Goal: Information Seeking & Learning: Learn about a topic

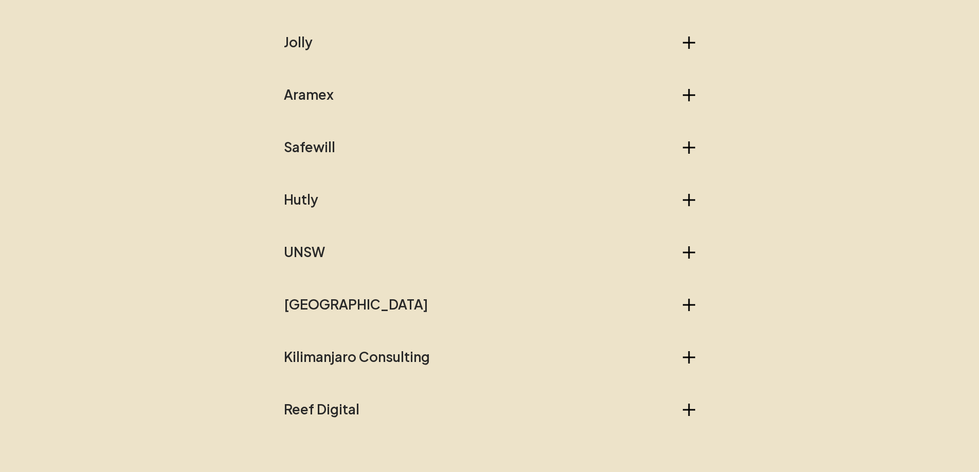
scroll to position [867, 0]
click at [294, 102] on h2 "Aramex" at bounding box center [309, 95] width 50 height 16
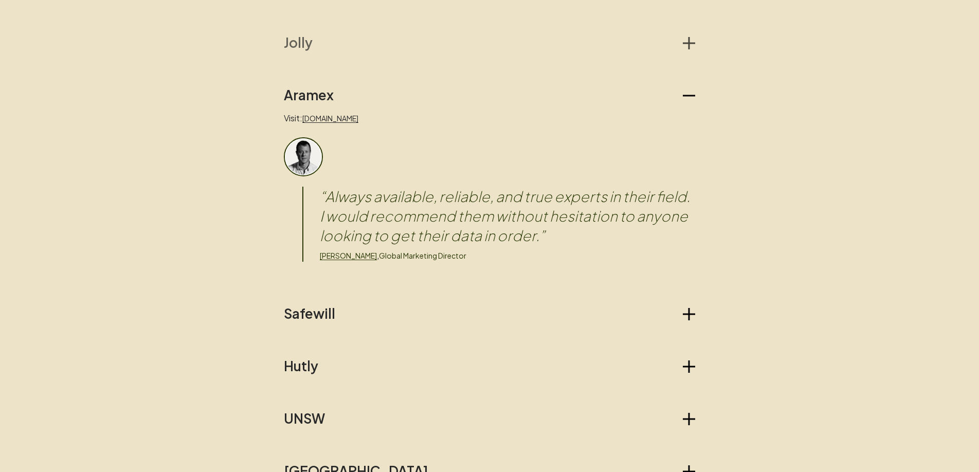
click at [297, 37] on h2 "Jolly" at bounding box center [298, 42] width 29 height 16
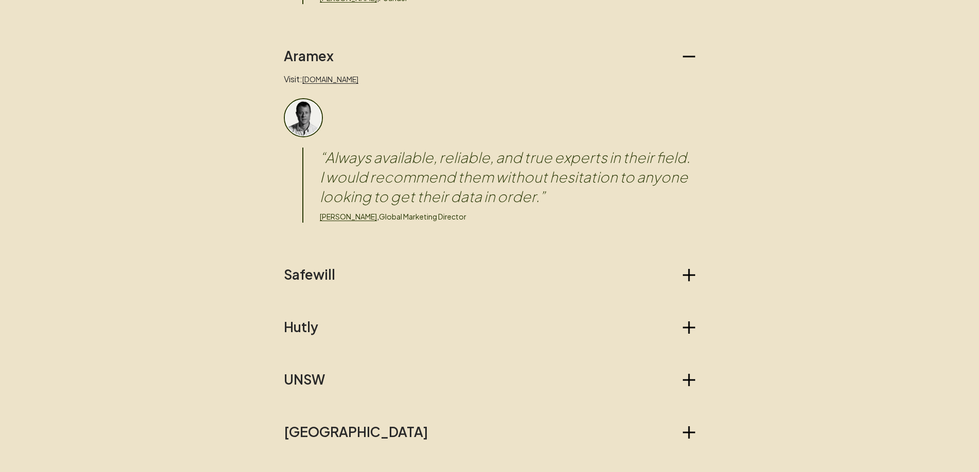
scroll to position [1114, 0]
click at [303, 268] on h2 "Safewill" at bounding box center [309, 272] width 51 height 16
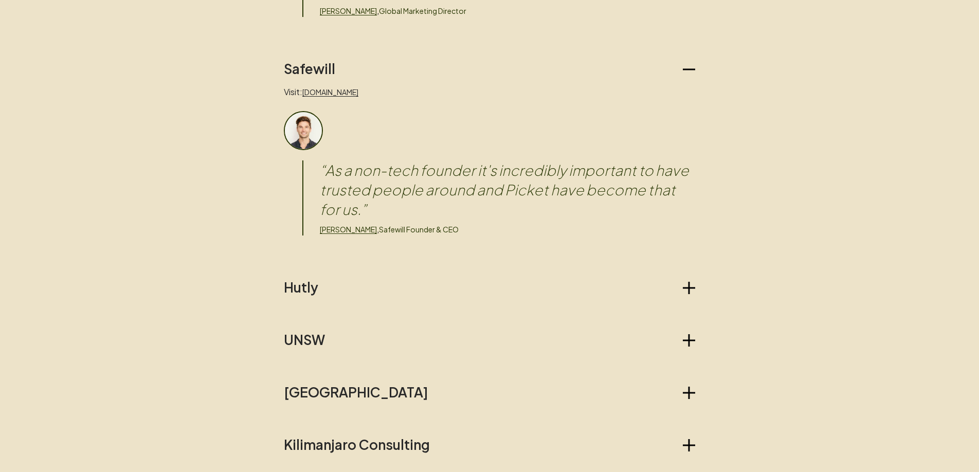
scroll to position [1374, 0]
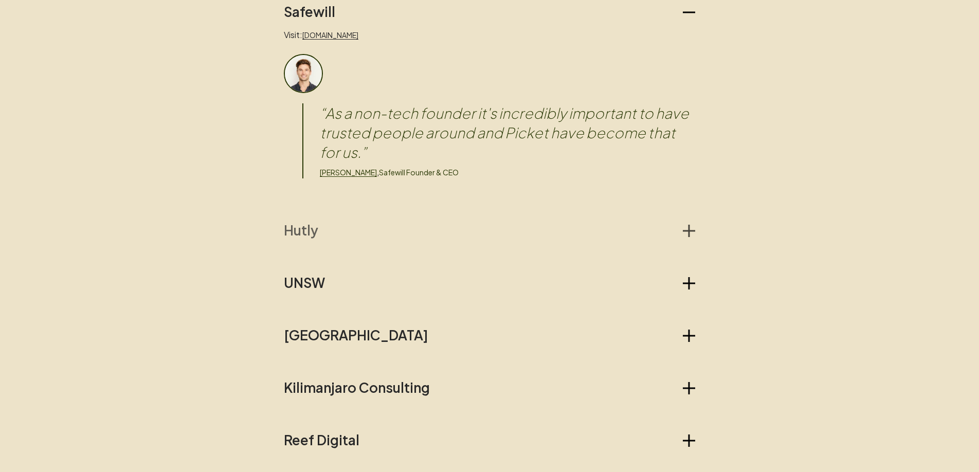
click at [291, 228] on h2 "Hutly" at bounding box center [301, 230] width 34 height 16
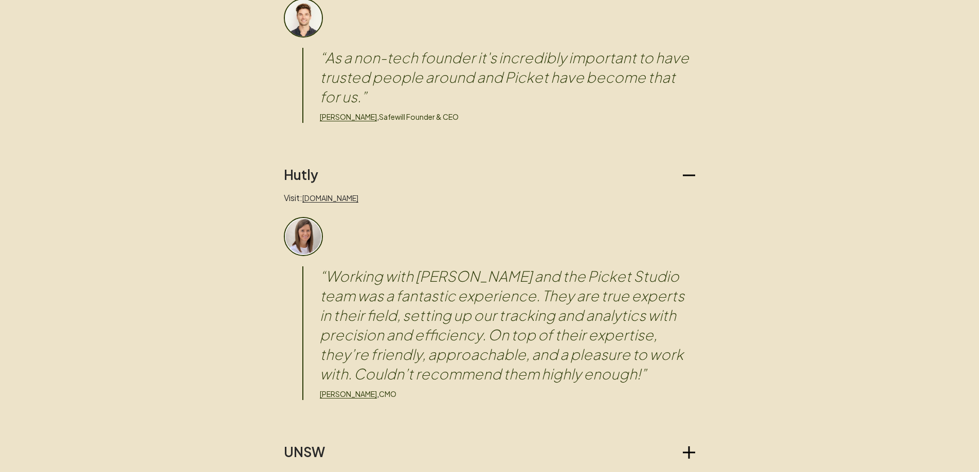
scroll to position [1429, 0]
click at [399, 335] on blockquote "“ Working with [PERSON_NAME] and the Picket Studio team was a fantastic experie…" at bounding box center [507, 325] width 375 height 117
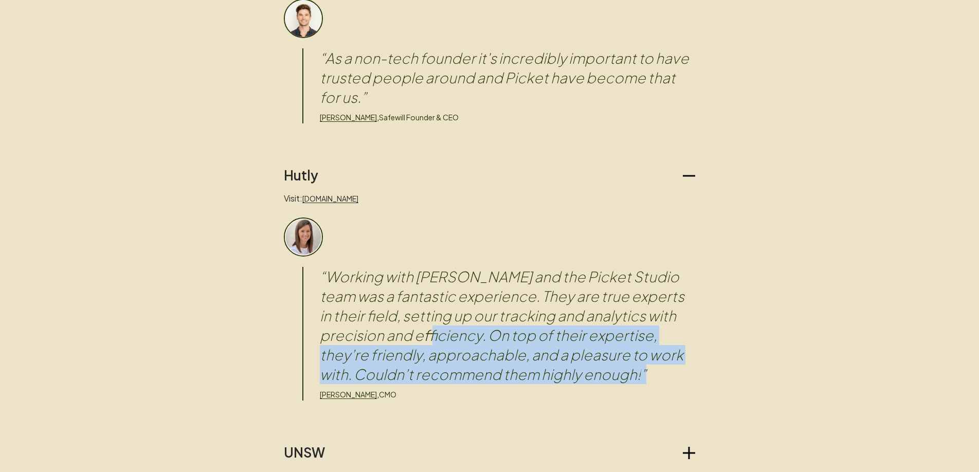
drag, startPoint x: 399, startPoint y: 335, endPoint x: 552, endPoint y: 373, distance: 157.8
click at [552, 373] on blockquote "“ Working with [PERSON_NAME] and the Picket Studio team was a fantastic experie…" at bounding box center [507, 325] width 375 height 117
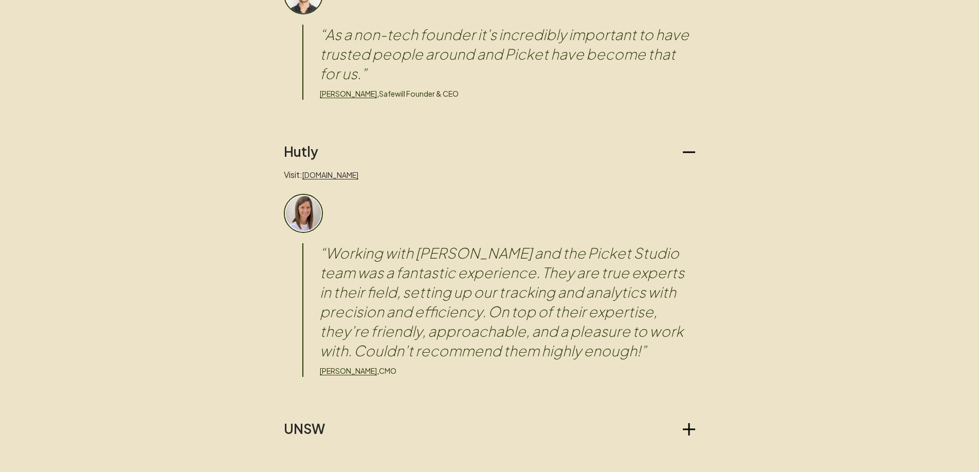
scroll to position [1453, 0]
click at [331, 373] on link "[PERSON_NAME]" at bounding box center [348, 371] width 57 height 9
click at [322, 179] on link "[DOMAIN_NAME]" at bounding box center [330, 175] width 56 height 9
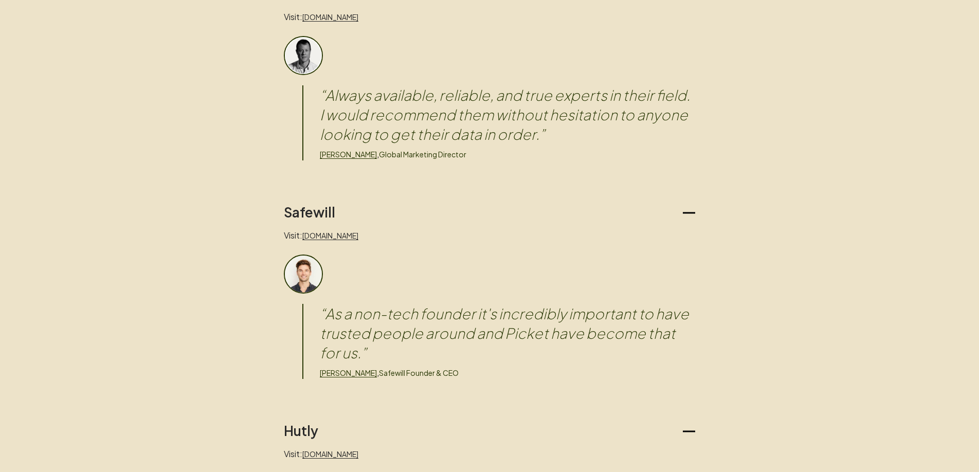
scroll to position [1169, 0]
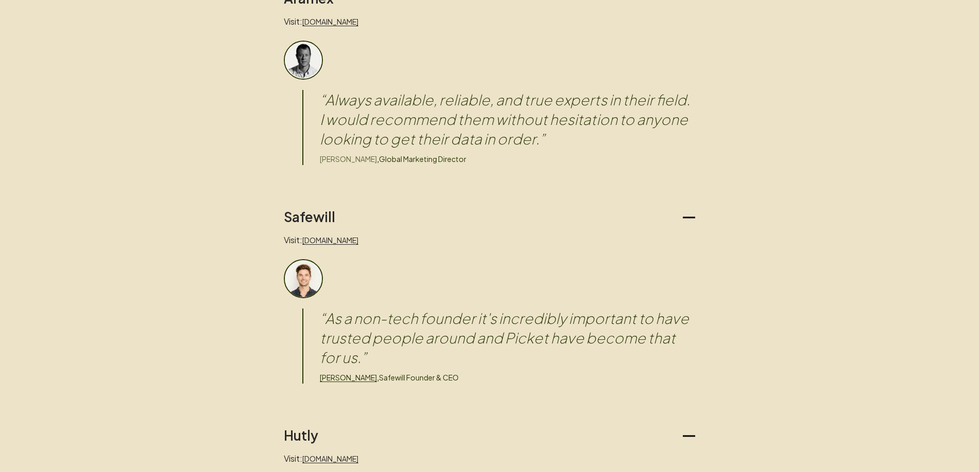
click at [339, 156] on link "[PERSON_NAME]" at bounding box center [348, 158] width 57 height 9
click at [337, 21] on link "[DOMAIN_NAME]" at bounding box center [330, 21] width 56 height 9
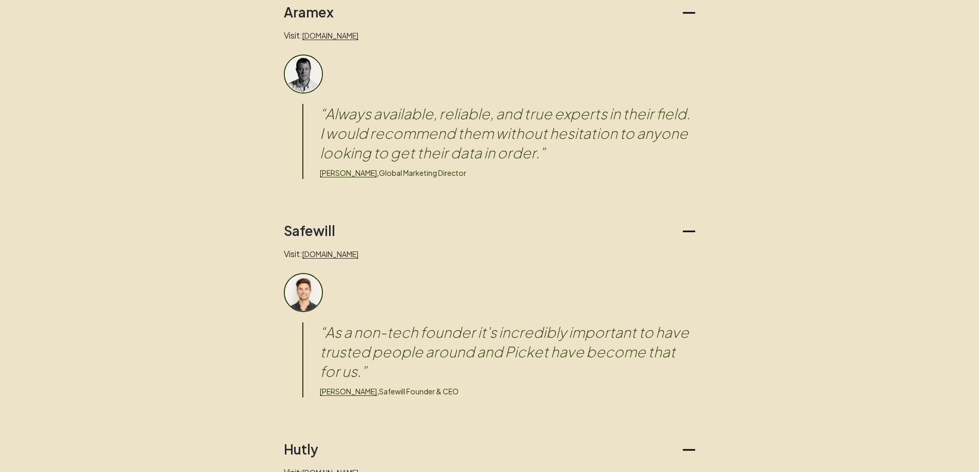
scroll to position [1136, 0]
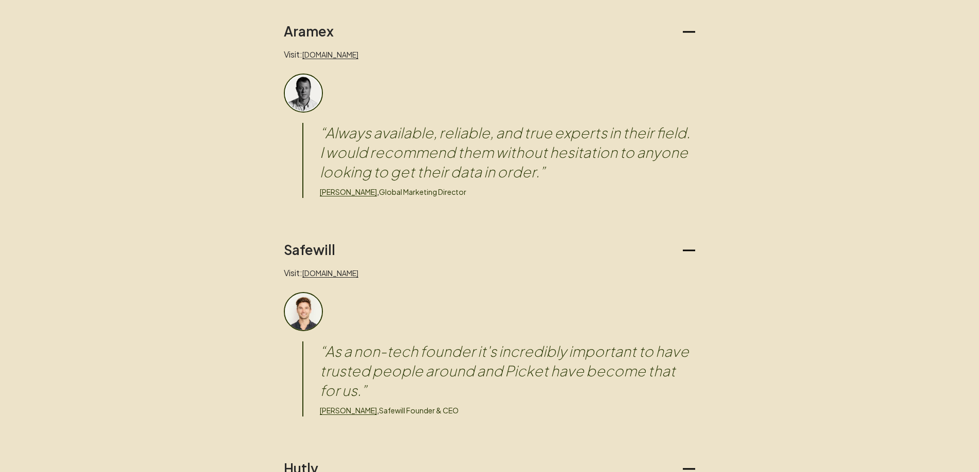
click at [533, 154] on blockquote "“ Always available, reliable, and true experts in their field. I would recommen…" at bounding box center [507, 152] width 375 height 59
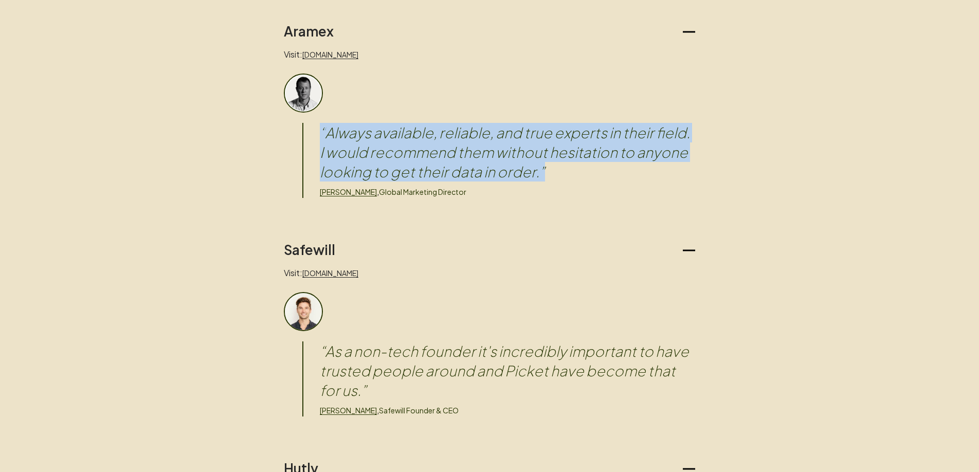
click at [533, 154] on blockquote "“ Always available, reliable, and true experts in their field. I would recommen…" at bounding box center [507, 152] width 375 height 59
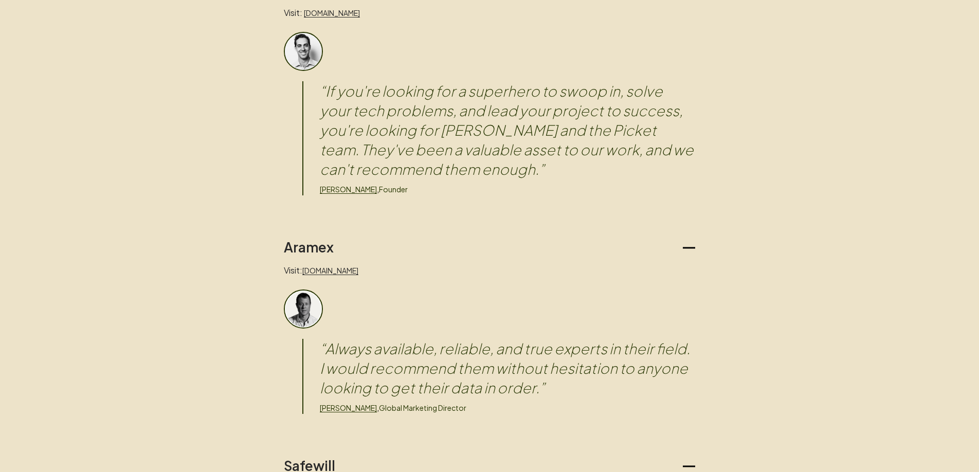
scroll to position [916, 0]
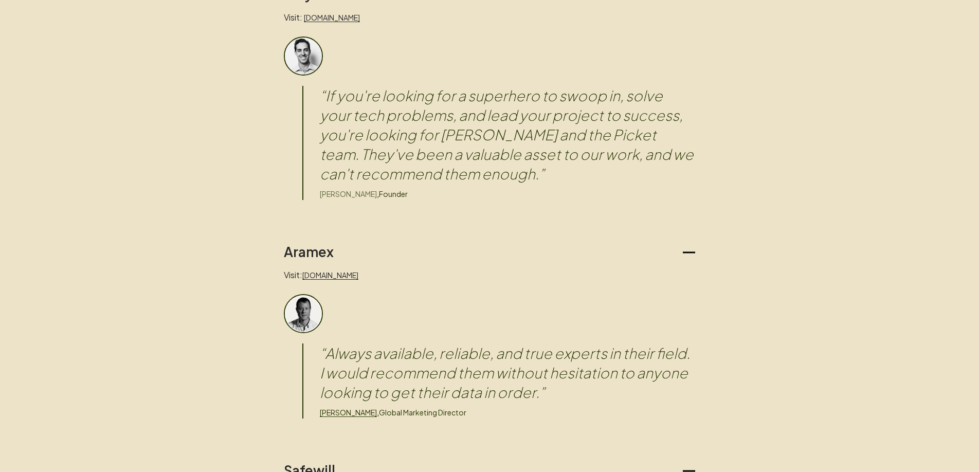
click at [340, 193] on link "[PERSON_NAME]" at bounding box center [348, 193] width 57 height 9
click at [324, 19] on link "[DOMAIN_NAME]" at bounding box center [332, 17] width 56 height 9
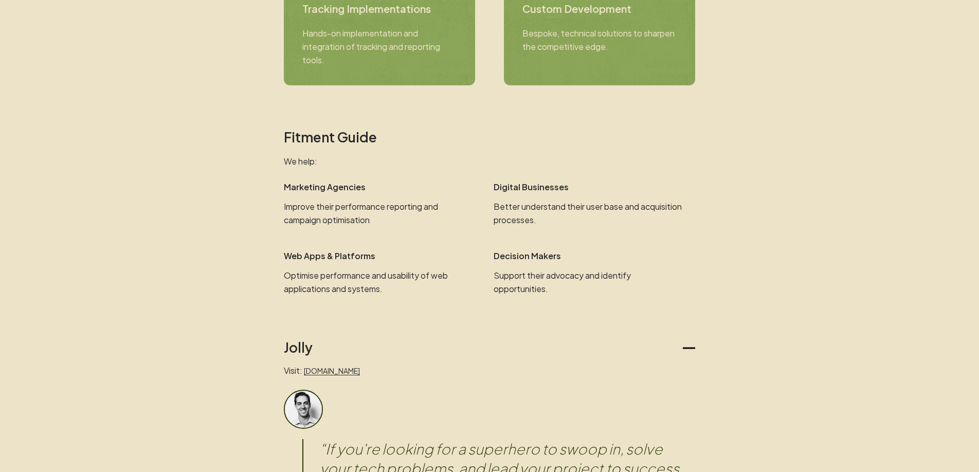
scroll to position [528, 0]
